Goal: Find contact information: Find contact information

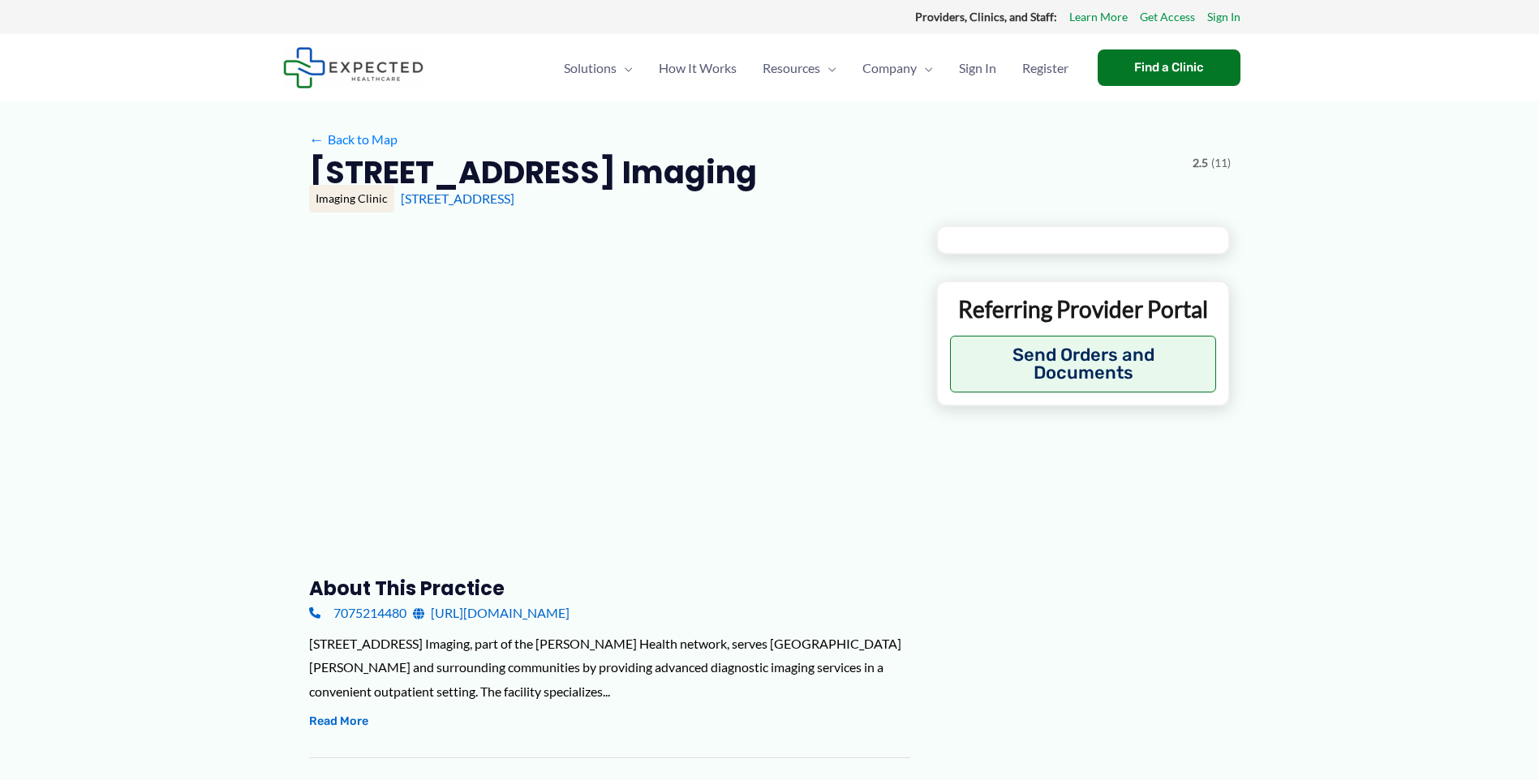
type input "**********"
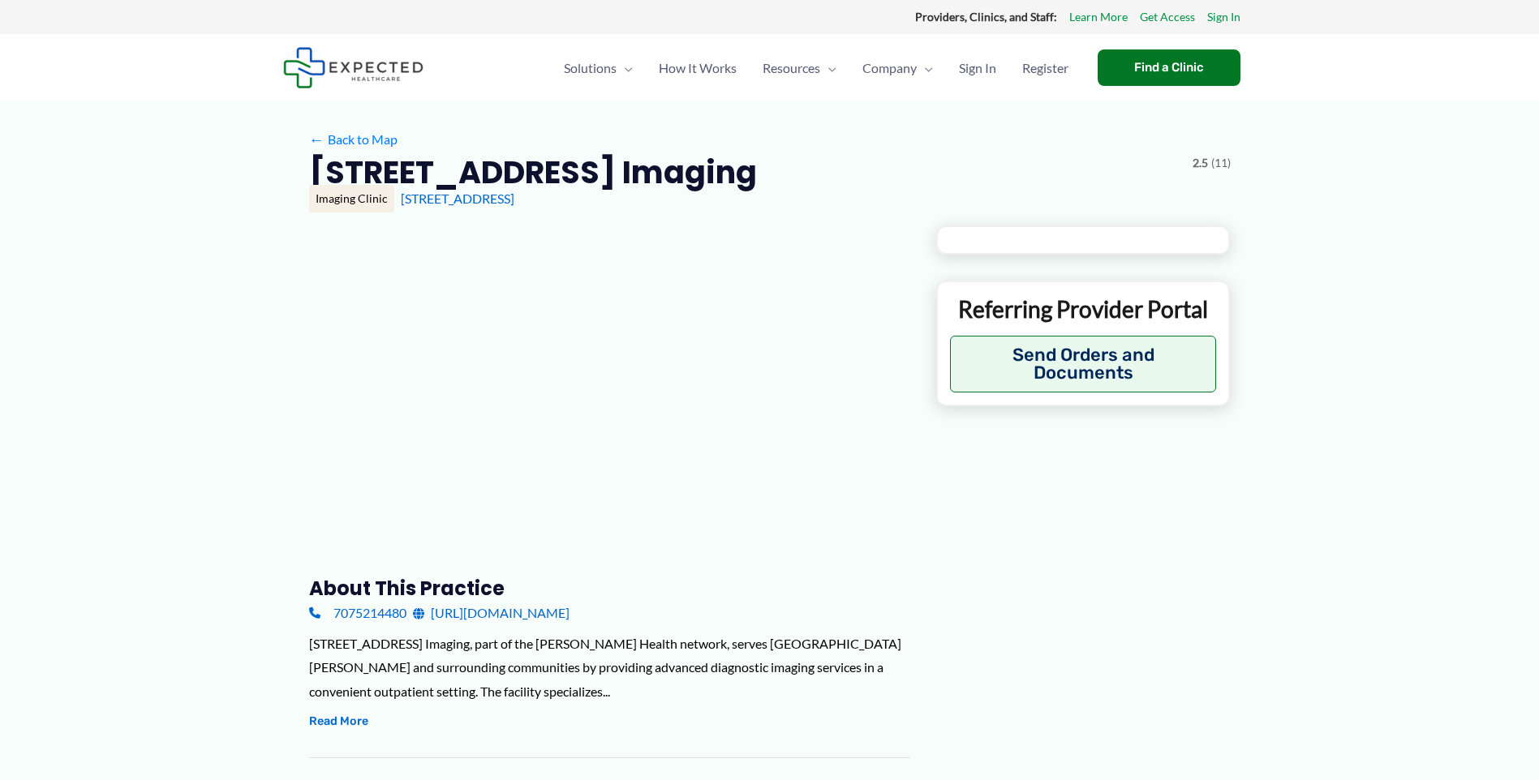
type input "**********"
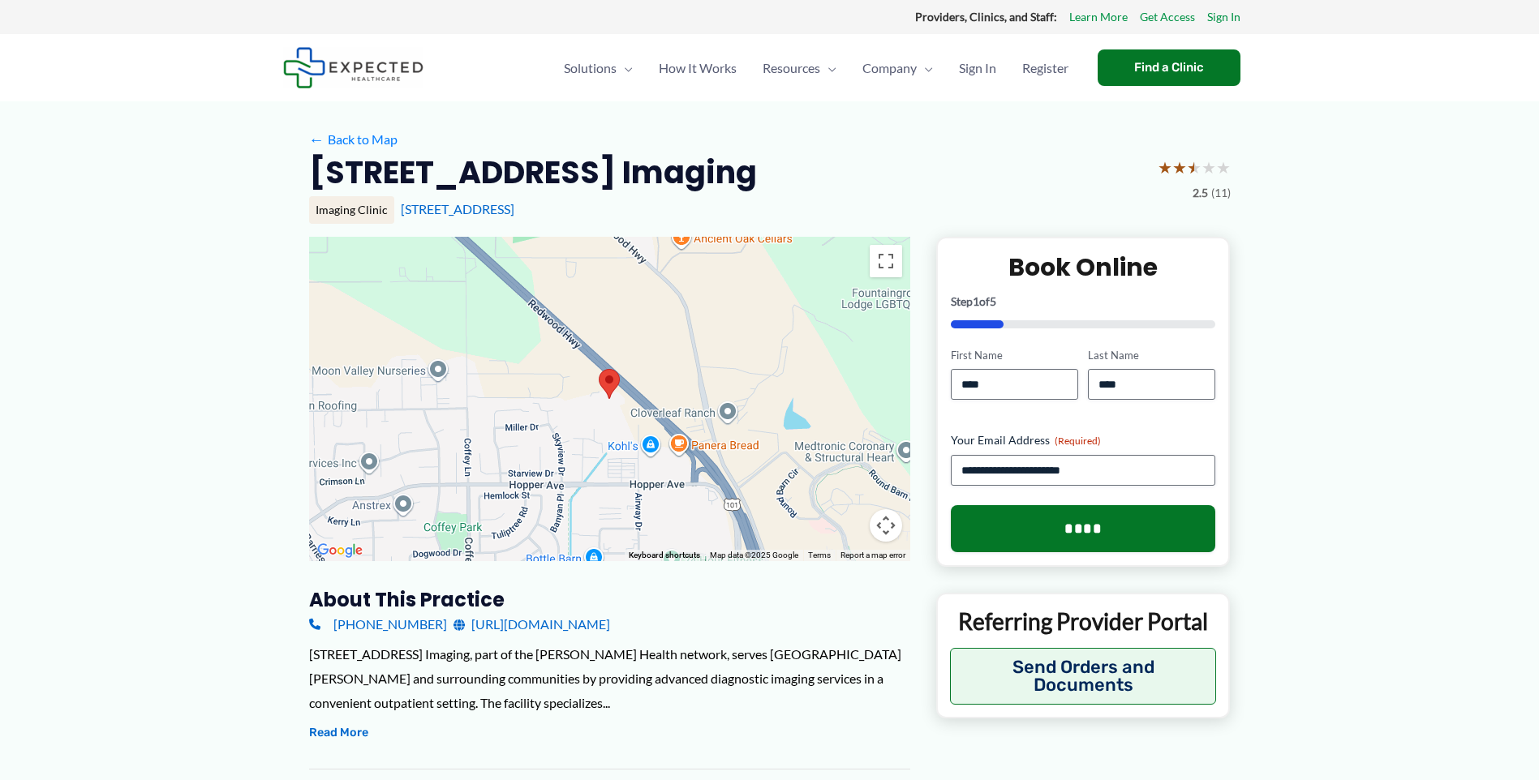
click at [407, 628] on link "[PHONE_NUMBER]" at bounding box center [378, 624] width 138 height 24
